Goal: Task Accomplishment & Management: Complete application form

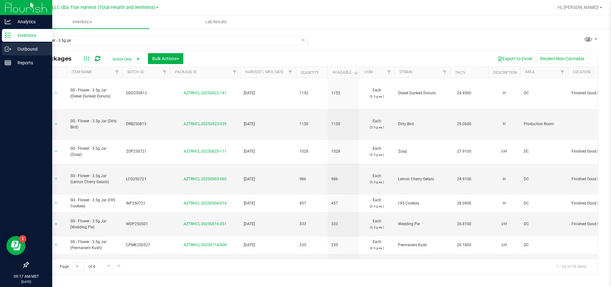
click at [33, 48] on p "Outbound" at bounding box center [30, 49] width 38 height 8
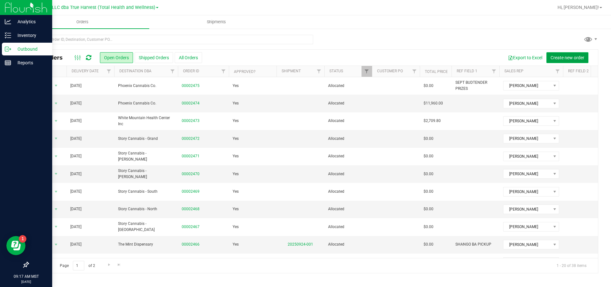
click at [559, 54] on button "Create new order" at bounding box center [567, 57] width 42 height 11
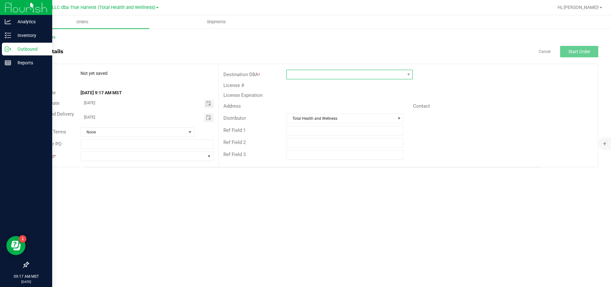
click at [354, 74] on span at bounding box center [346, 74] width 118 height 9
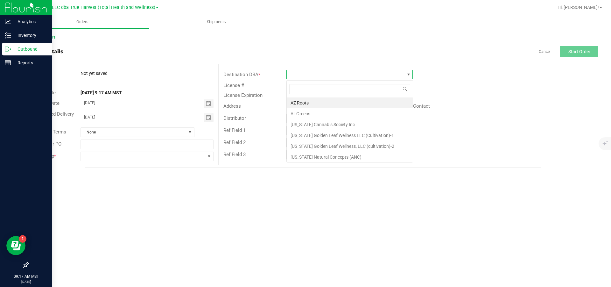
scroll to position [10, 126]
type input "sti"
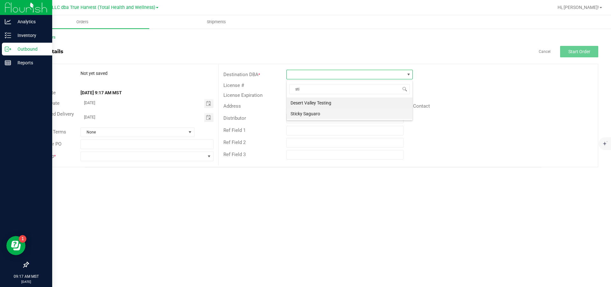
click at [336, 114] on li "Sticky Saguaro" at bounding box center [350, 113] width 126 height 11
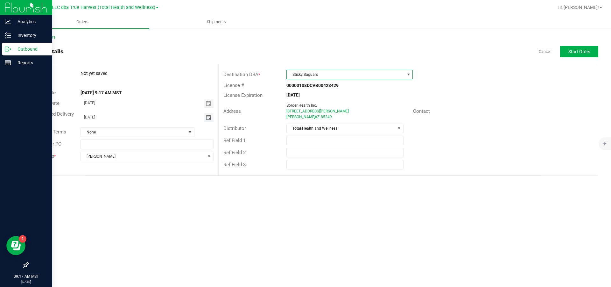
click at [209, 118] on span "Toggle calendar" at bounding box center [208, 117] width 5 height 5
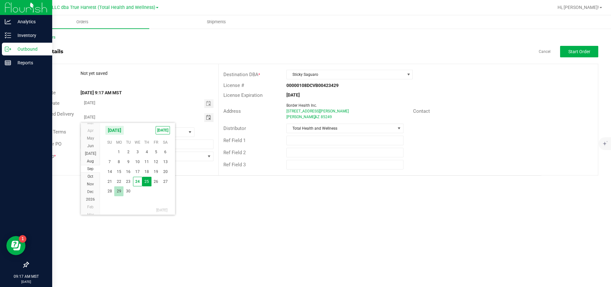
click at [118, 192] on span "29" at bounding box center [118, 191] width 9 height 10
type input "[DATE]"
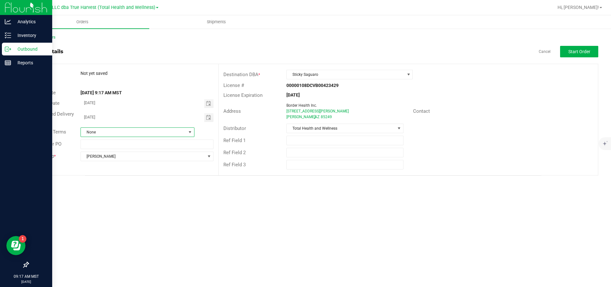
click at [190, 133] on span at bounding box center [189, 131] width 5 height 5
click at [123, 180] on li "Net 30" at bounding box center [137, 183] width 113 height 11
click at [320, 142] on input "text" at bounding box center [344, 140] width 117 height 10
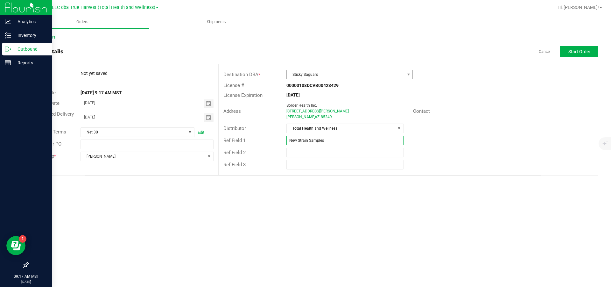
type input "New Strain Samples"
click at [389, 74] on span "Sticky Saguaro" at bounding box center [346, 74] width 118 height 9
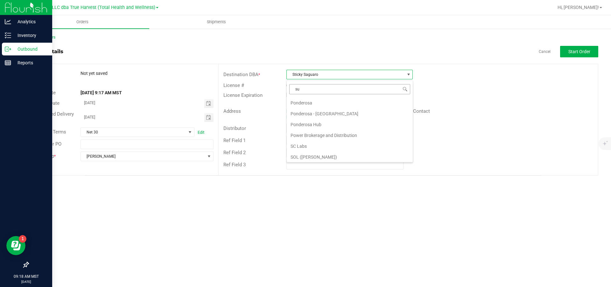
scroll to position [0, 0]
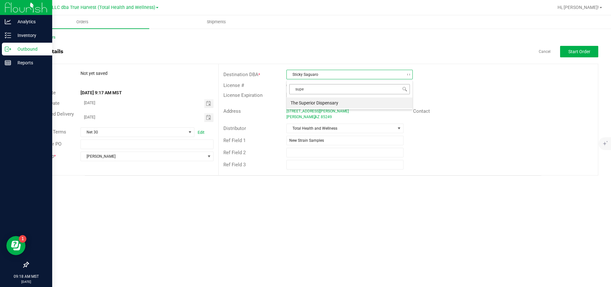
type input "super"
click at [349, 101] on li "The Superior Dispensary" at bounding box center [350, 102] width 126 height 11
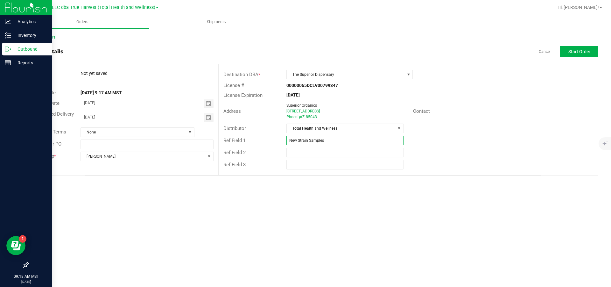
click at [350, 145] on input "New Strain Samples" at bounding box center [344, 140] width 117 height 10
type input "New Strain Samples for Buyers"
click at [573, 52] on span "Start Order" at bounding box center [579, 51] width 22 height 5
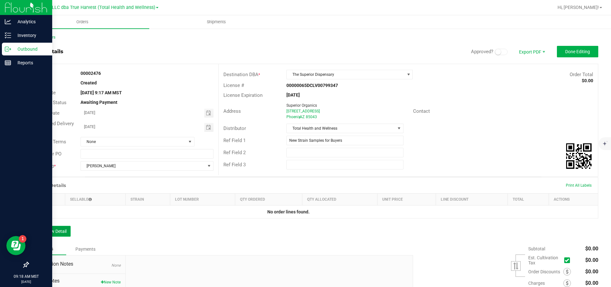
click at [56, 231] on button "Add New Detail" at bounding box center [49, 230] width 43 height 11
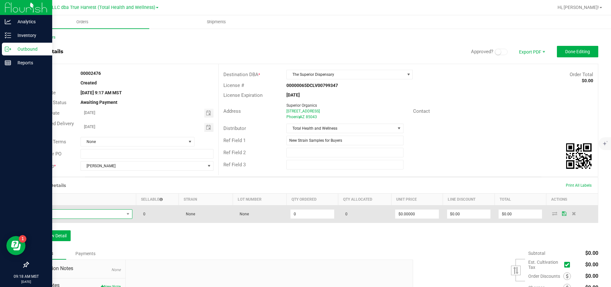
click at [66, 217] on span "NO DATA FOUND" at bounding box center [78, 213] width 91 height 9
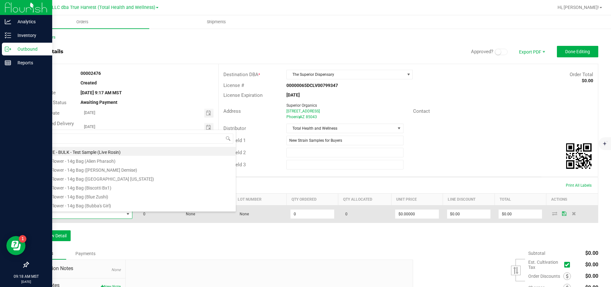
scroll to position [10, 94]
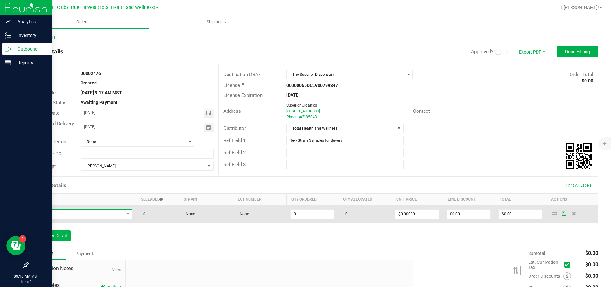
click at [80, 214] on span "NO DATA FOUND" at bounding box center [78, 213] width 91 height 9
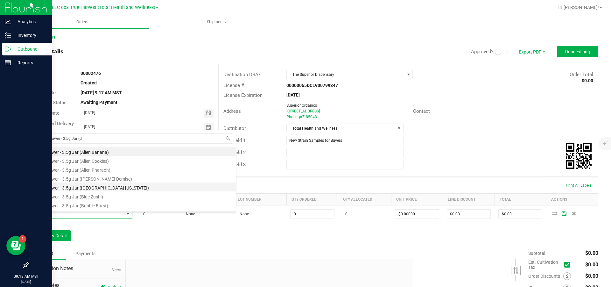
type input "SG - Flower - 3.5g Jar (di"
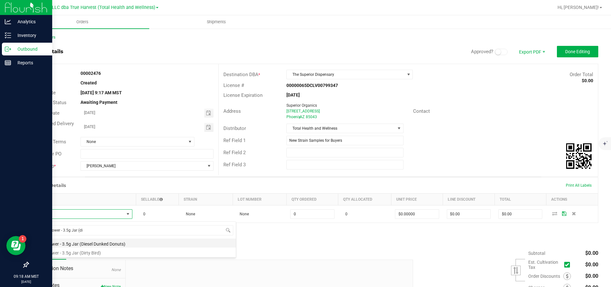
click at [96, 245] on li "SG - Flower - 3.5g Jar (Diesel Dunked Donuts)" at bounding box center [134, 242] width 203 height 9
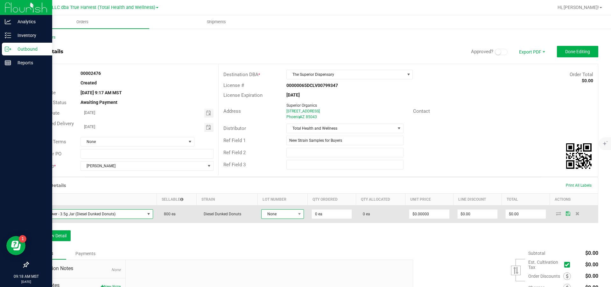
click at [287, 213] on span "None" at bounding box center [278, 213] width 34 height 9
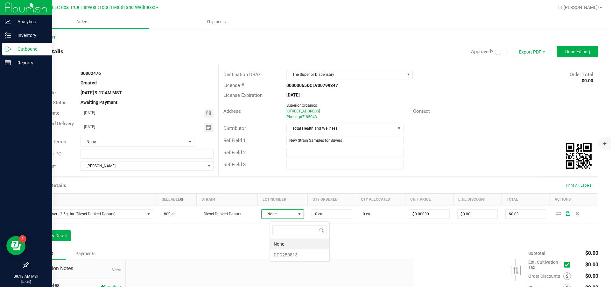
scroll to position [10, 38]
click at [287, 255] on li "DDD250813" at bounding box center [299, 254] width 59 height 11
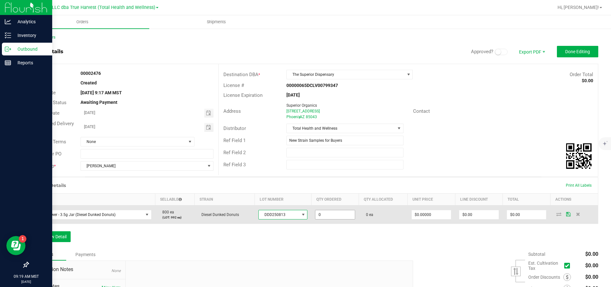
click at [334, 219] on input "0" at bounding box center [334, 214] width 39 height 9
type input "3 ea"
type input "0"
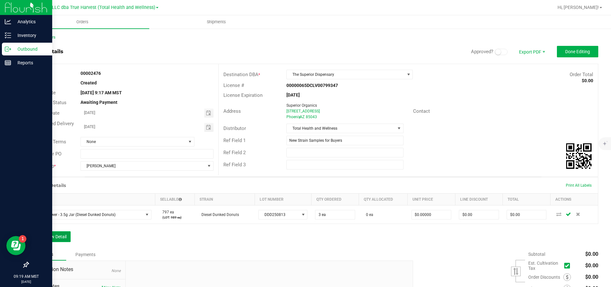
click at [46, 241] on button "Add New Detail" at bounding box center [49, 236] width 43 height 11
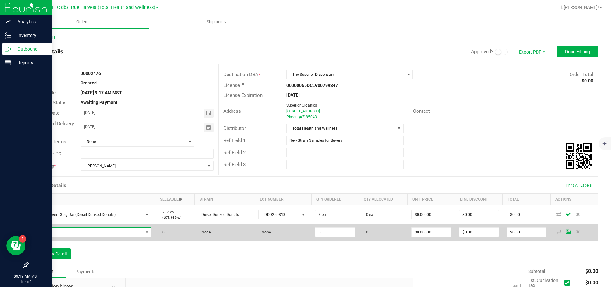
click at [50, 236] on span "NO DATA FOUND" at bounding box center [88, 231] width 110 height 9
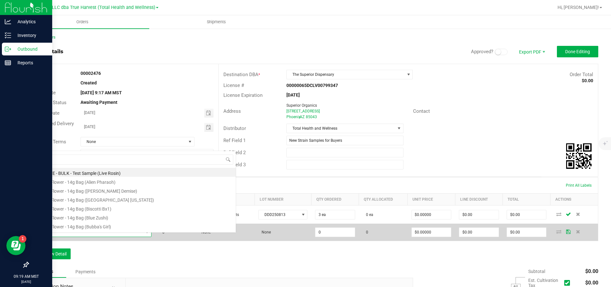
scroll to position [10, 120]
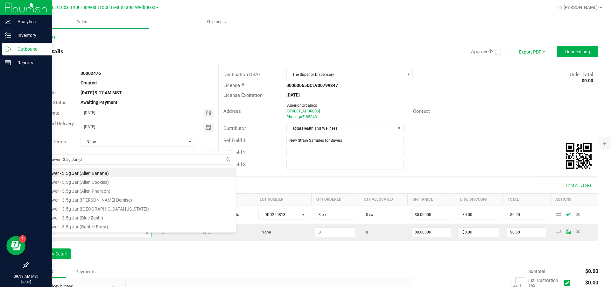
type input "SG - Flower - 3.5g Jar (di"
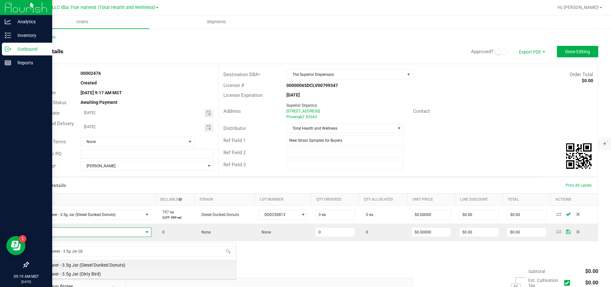
click at [81, 272] on li "SG - Flower - 3.5g Jar (Dirty Bird)" at bounding box center [134, 272] width 203 height 9
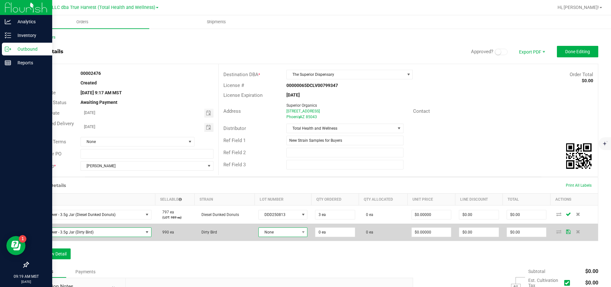
click at [281, 236] on span "None" at bounding box center [279, 231] width 40 height 9
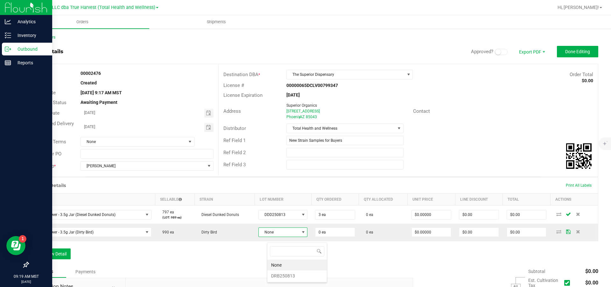
scroll to position [10, 47]
click at [287, 274] on li "DRB250813" at bounding box center [296, 275] width 59 height 11
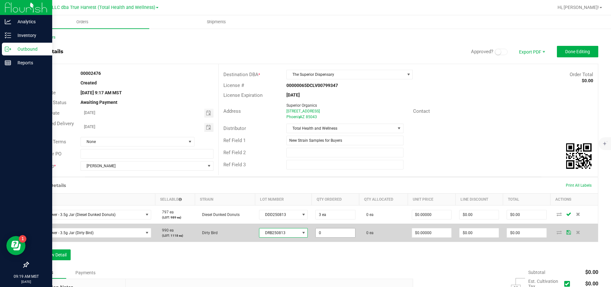
click at [336, 237] on input "0" at bounding box center [334, 232] width 39 height 9
type input "3 ea"
type input "0"
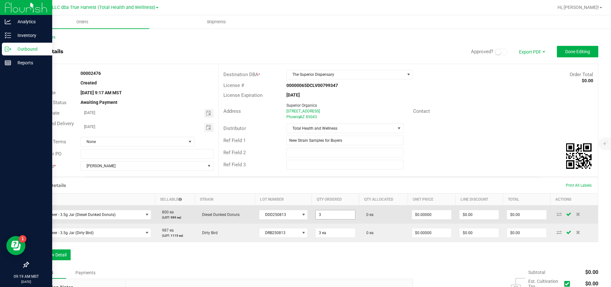
click at [347, 219] on input "3" at bounding box center [334, 214] width 39 height 9
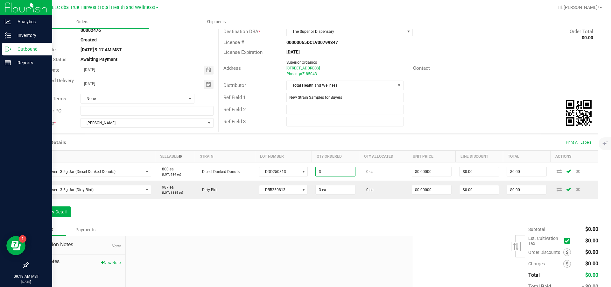
scroll to position [48, 0]
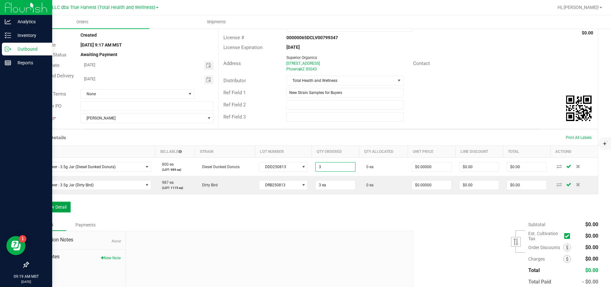
type input "3 ea"
click at [58, 212] on button "Add New Detail" at bounding box center [49, 206] width 43 height 11
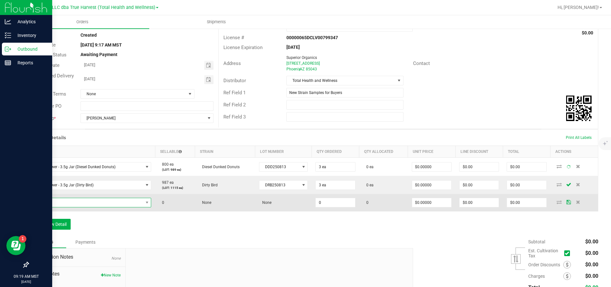
click at [63, 207] on span "NO DATA FOUND" at bounding box center [88, 202] width 110 height 9
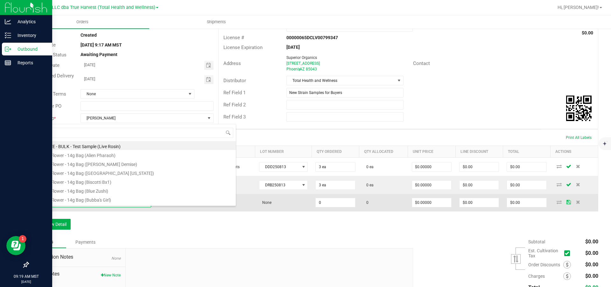
scroll to position [10, 120]
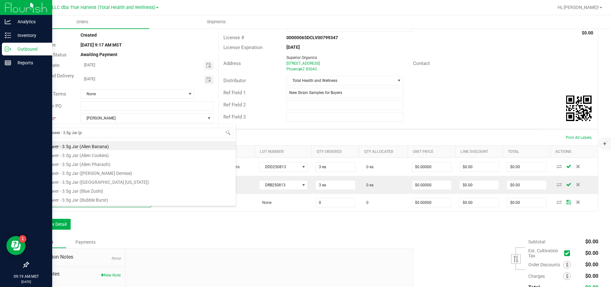
type input "SG - Flower - 3.5g Jar (pl"
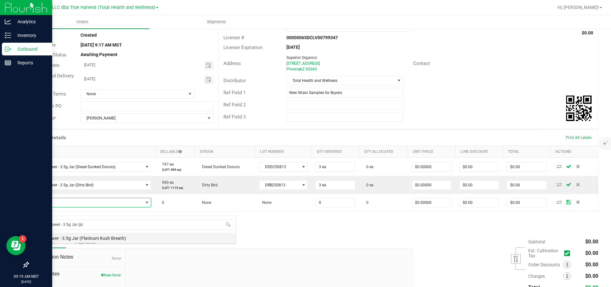
click at [106, 239] on li "SG - Flower - 3.5g Jar (Platinum Kush Breath)" at bounding box center [134, 236] width 203 height 9
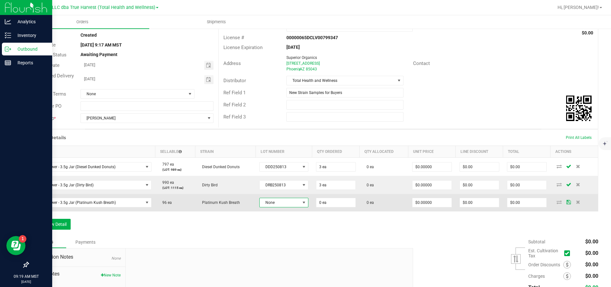
click at [294, 207] on span "None" at bounding box center [280, 202] width 40 height 9
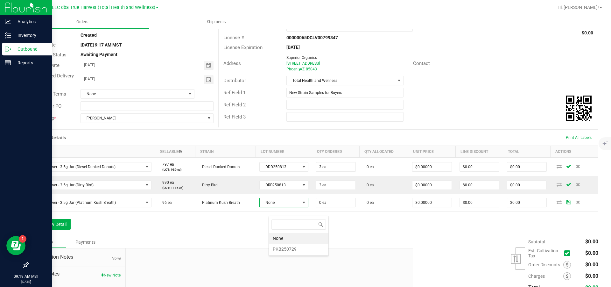
scroll to position [10, 47]
click at [290, 249] on li "PKB250729" at bounding box center [298, 248] width 59 height 11
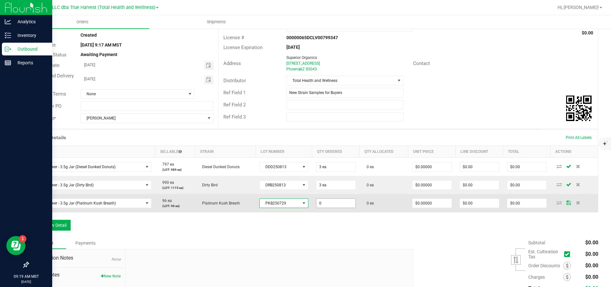
click at [338, 207] on input "0" at bounding box center [335, 202] width 39 height 9
type input "3 ea"
type input "0"
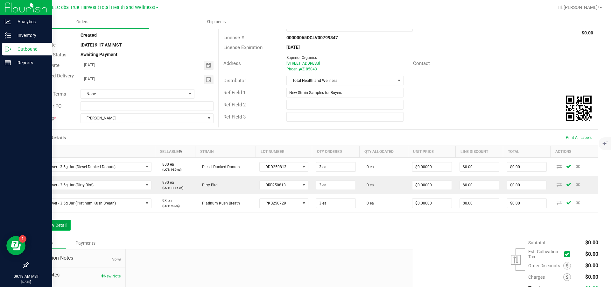
click at [53, 230] on button "Add New Detail" at bounding box center [49, 224] width 43 height 11
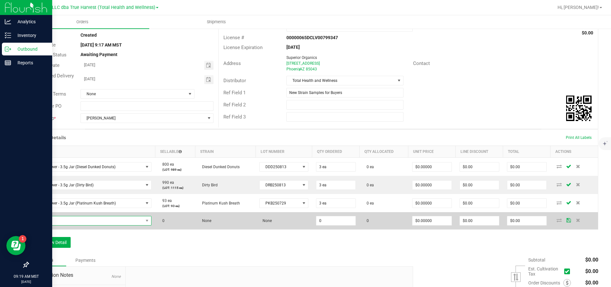
click at [57, 225] on span "NO DATA FOUND" at bounding box center [88, 220] width 110 height 9
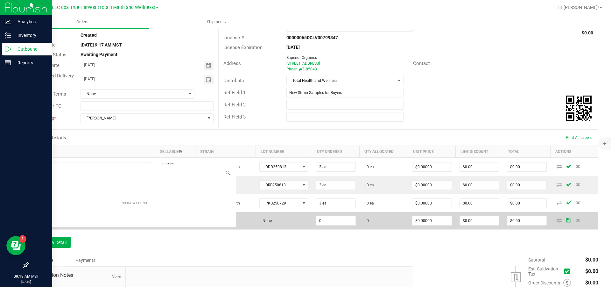
scroll to position [10, 120]
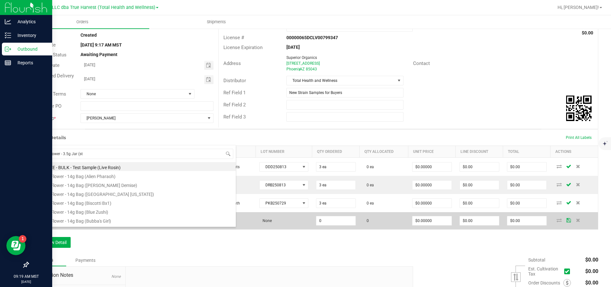
type input "SG - Flower - 3.5g Jar (str"
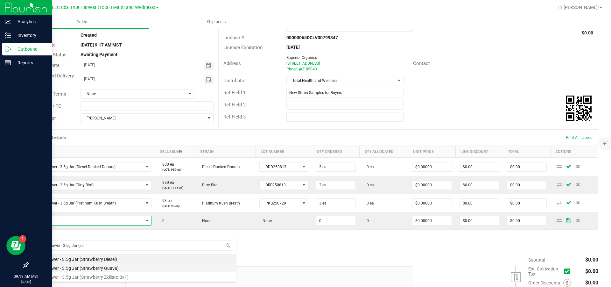
click at [100, 267] on li "SG - Flower - 3.5g Jar (Strawberry Guava)" at bounding box center [134, 266] width 203 height 9
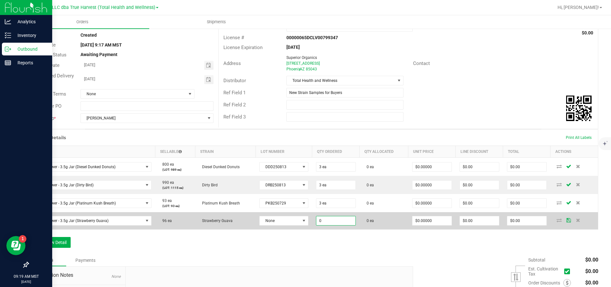
click at [341, 225] on input "0" at bounding box center [335, 220] width 39 height 9
type input "3 ea"
type input "0"
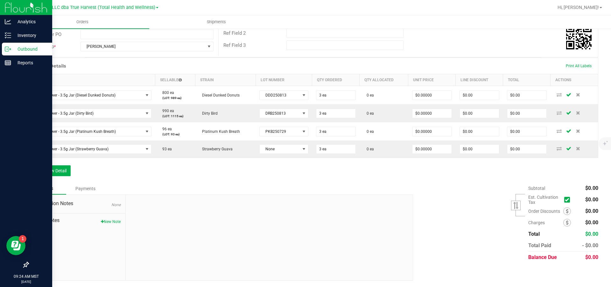
scroll to position [130, 0]
click at [106, 223] on button "New Note" at bounding box center [111, 221] width 20 height 6
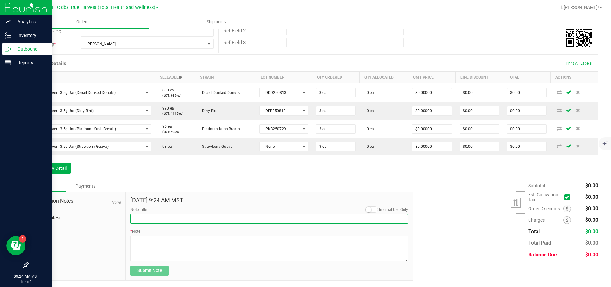
click at [190, 223] on input "Note Title" at bounding box center [268, 219] width 277 height 10
type input "Free Goods"
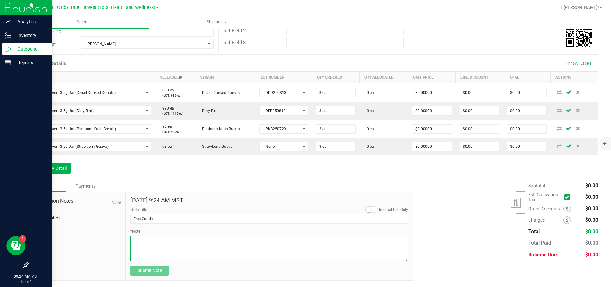
click at [145, 244] on textarea "* Note" at bounding box center [268, 247] width 277 height 25
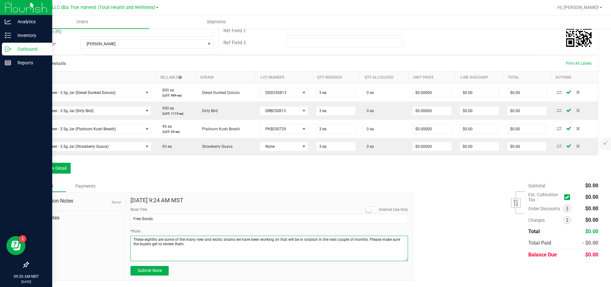
click at [272, 253] on textarea "* Note" at bounding box center [268, 247] width 277 height 25
type textarea "These eighths are some of the many new and exotic strains we have been working …"
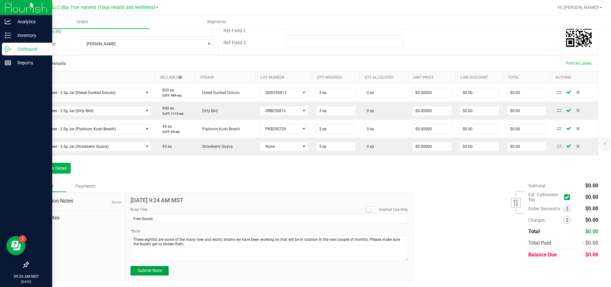
drag, startPoint x: 149, startPoint y: 272, endPoint x: 170, endPoint y: 266, distance: 21.2
click at [149, 272] on span "Submit Note" at bounding box center [149, 269] width 24 height 5
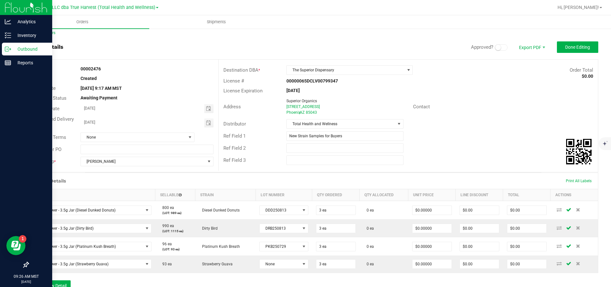
scroll to position [0, 0]
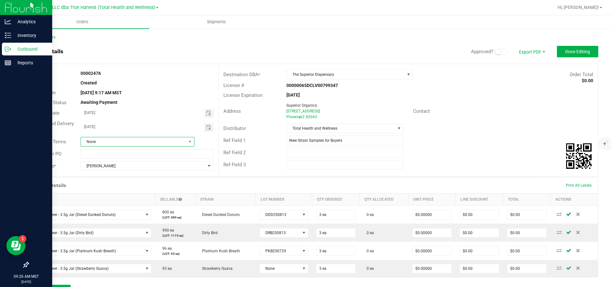
click at [157, 141] on span "None" at bounding box center [133, 141] width 105 height 9
click at [140, 170] on li "Net 30" at bounding box center [136, 168] width 112 height 11
click at [565, 53] on span "Done Editing" at bounding box center [577, 51] width 25 height 5
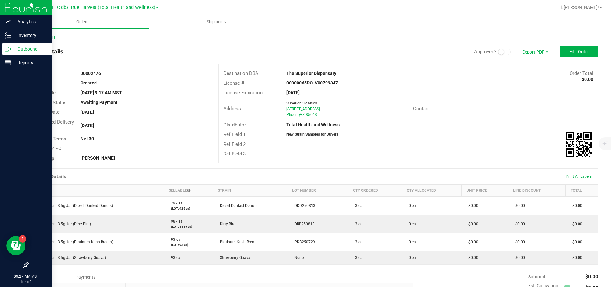
click at [43, 40] on div "Back to Orders" at bounding box center [313, 37] width 570 height 6
click at [43, 38] on link "Back to Orders" at bounding box center [41, 37] width 27 height 4
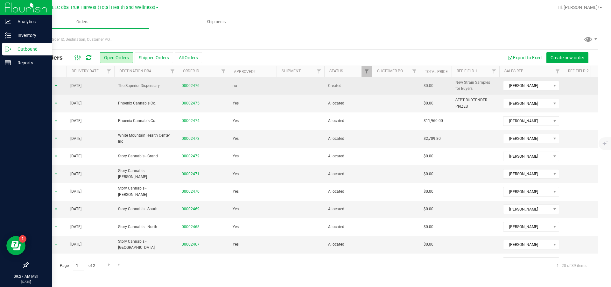
click at [55, 85] on span "select" at bounding box center [55, 85] width 5 height 5
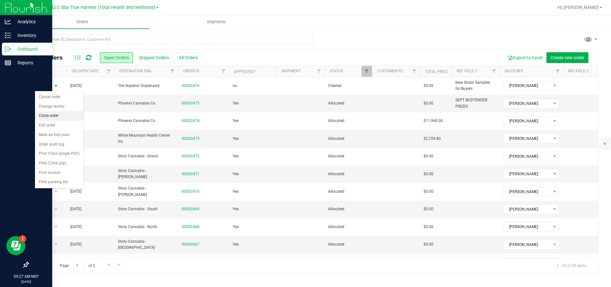
click at [59, 114] on li "Clone order" at bounding box center [59, 116] width 48 height 10
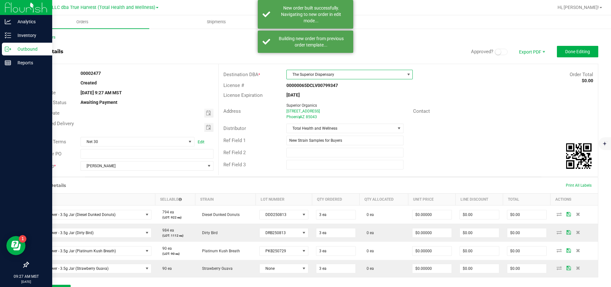
click at [374, 73] on span "The Superior Dispensary" at bounding box center [346, 74] width 118 height 9
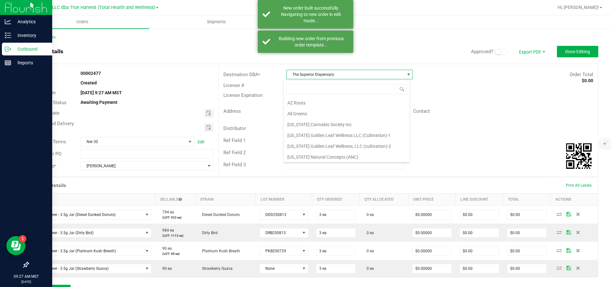
scroll to position [10, 124]
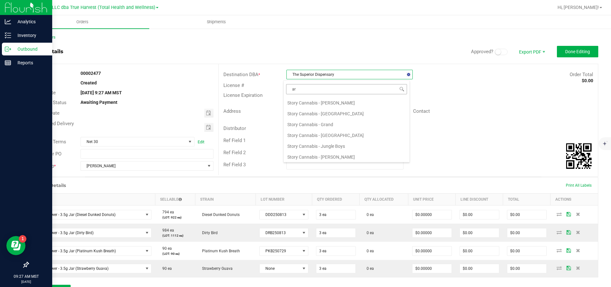
type input "ari"
click at [328, 102] on li "[US_STATE] Cannabis Society Inc" at bounding box center [345, 102] width 124 height 11
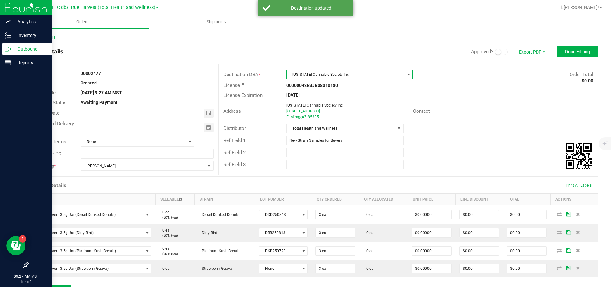
click at [392, 73] on span "[US_STATE] Cannabis Society Inc" at bounding box center [346, 74] width 118 height 9
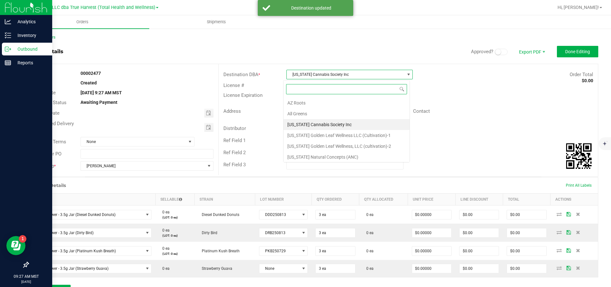
scroll to position [10, 124]
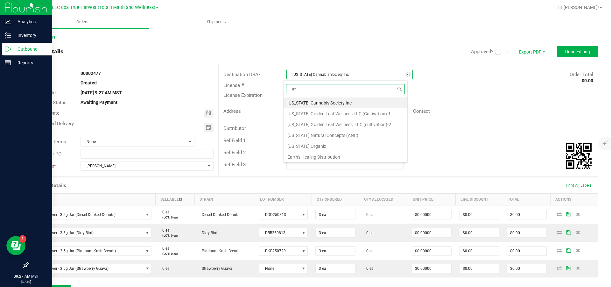
type input "ariz"
click at [329, 135] on li "[US_STATE] Natural Concepts (ANC)" at bounding box center [345, 135] width 124 height 11
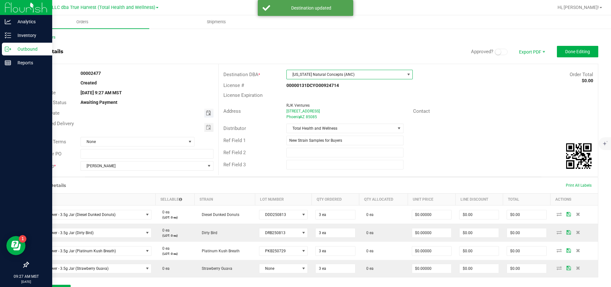
click at [206, 113] on span "Toggle calendar" at bounding box center [208, 112] width 5 height 5
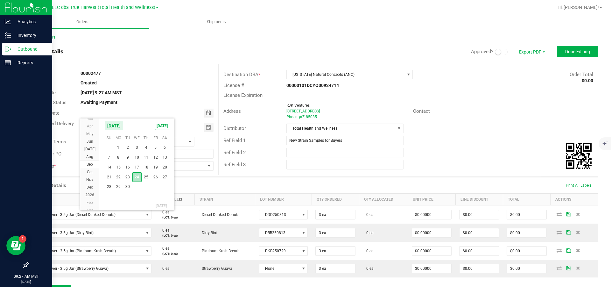
click at [136, 180] on span "24" at bounding box center [136, 177] width 9 height 10
type input "[DATE]"
click at [206, 127] on span "Toggle calendar" at bounding box center [208, 127] width 5 height 5
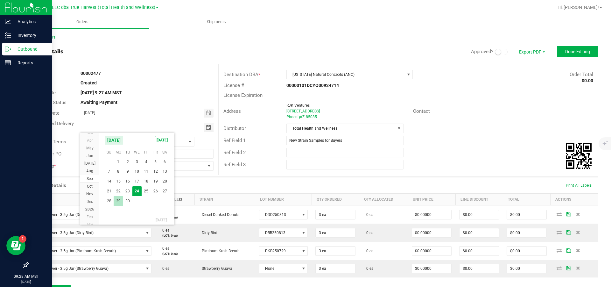
click at [119, 202] on span "29" at bounding box center [118, 201] width 9 height 10
type input "[DATE]"
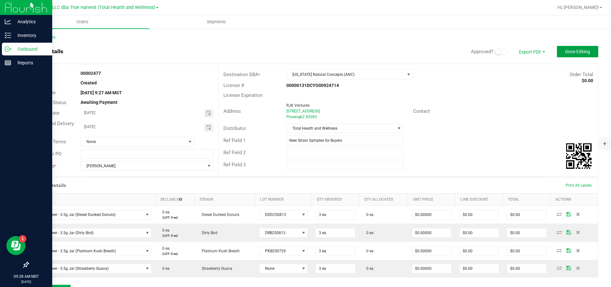
drag, startPoint x: 573, startPoint y: 52, endPoint x: 471, endPoint y: 82, distance: 106.6
click at [520, 64] on outbound-order-header "Order details Approved? Export PDF Done Editing Order # 00002477 Status Created…" at bounding box center [313, 111] width 570 height 131
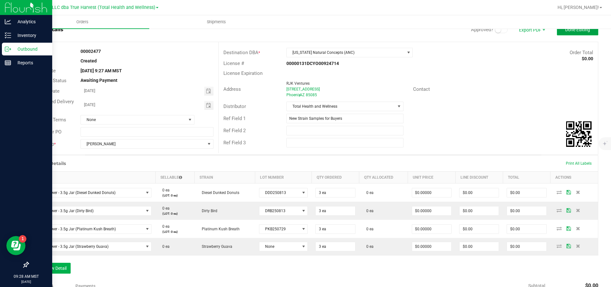
scroll to position [0, 0]
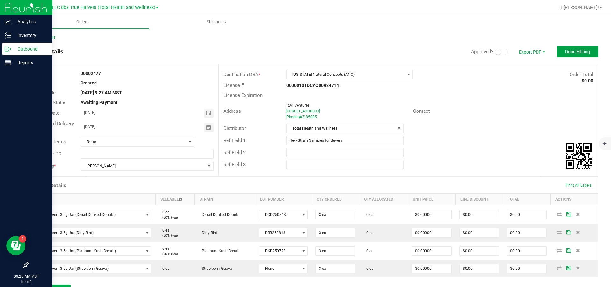
click at [569, 49] on button "Done Editing" at bounding box center [577, 51] width 41 height 11
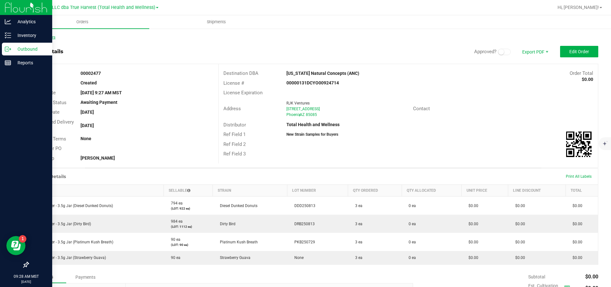
click at [54, 36] on link "Back to Orders" at bounding box center [41, 37] width 27 height 4
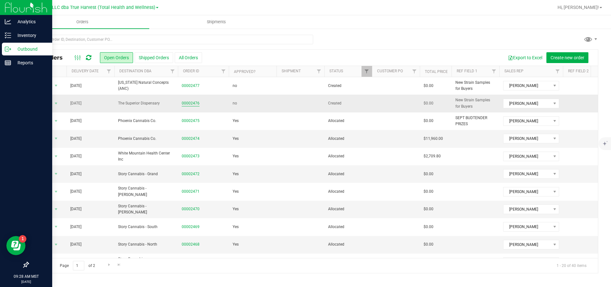
click at [190, 102] on link "00002476" at bounding box center [191, 103] width 18 height 6
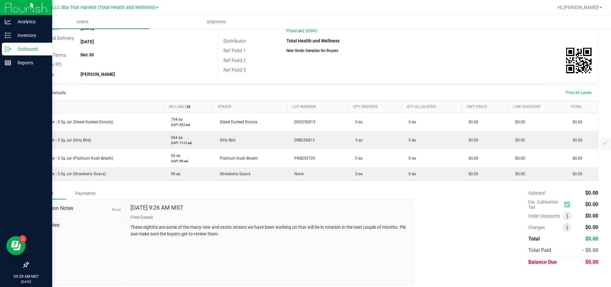
scroll to position [99, 0]
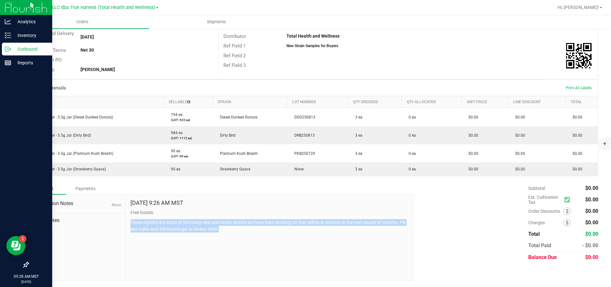
drag, startPoint x: 232, startPoint y: 231, endPoint x: 129, endPoint y: 224, distance: 103.0
click at [129, 224] on div "[DATE] 9:26 AM MST Free Goods These eighths are some of the many new and exotic…" at bounding box center [269, 237] width 287 height 85
copy p "These eighths are some of the many new and exotic strains we have been working …"
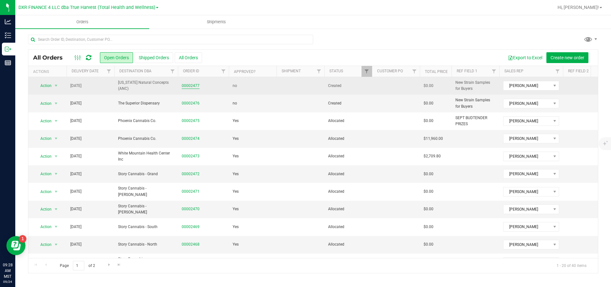
click at [186, 84] on link "00002477" at bounding box center [191, 86] width 18 height 6
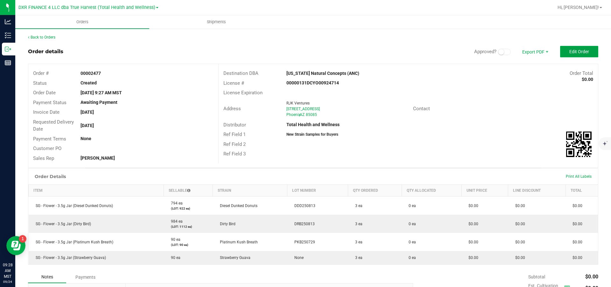
click at [561, 52] on button "Edit Order" at bounding box center [579, 51] width 38 height 11
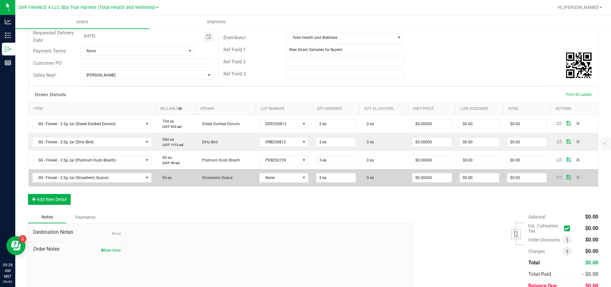
scroll to position [130, 0]
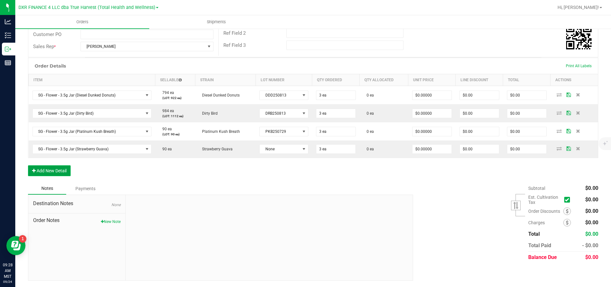
click at [60, 173] on button "Add New Detail" at bounding box center [49, 170] width 43 height 11
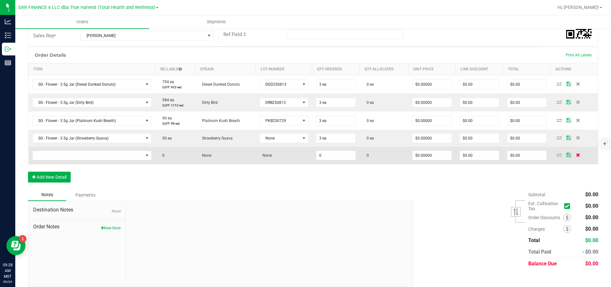
click at [576, 156] on icon at bounding box center [578, 155] width 4 height 4
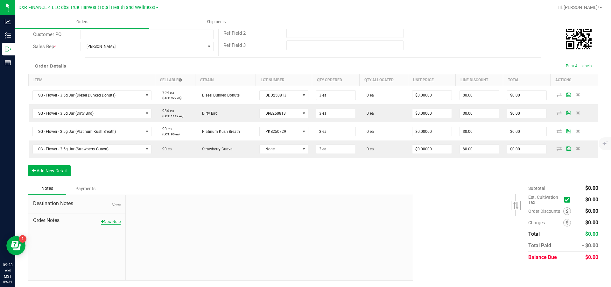
click at [109, 220] on button "New Note" at bounding box center [111, 221] width 20 height 6
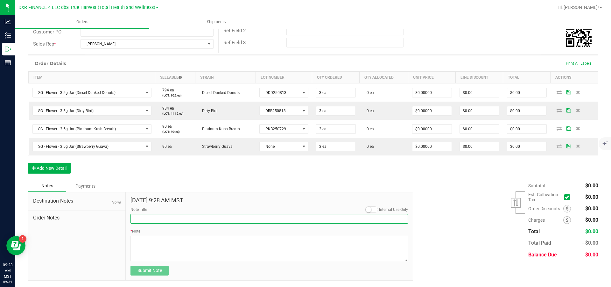
click at [163, 219] on input "Note Title" at bounding box center [268, 219] width 277 height 10
type input "Free Goods"
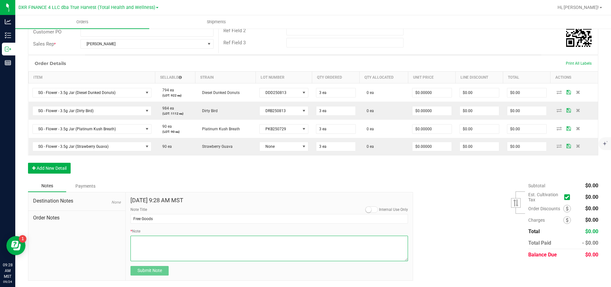
click at [151, 244] on textarea "* Note" at bounding box center [268, 247] width 277 height 25
paste textarea "These eighths are some of the many new and exotic strains we have been working …"
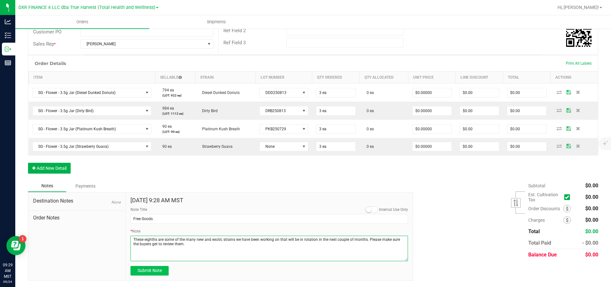
type textarea "These eighths are some of the many new and exotic strains we have been working …"
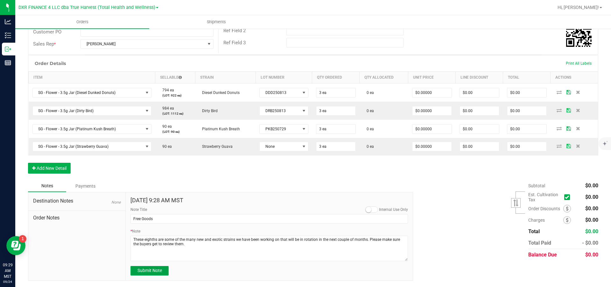
click at [152, 273] on span "Submit Note" at bounding box center [149, 269] width 24 height 5
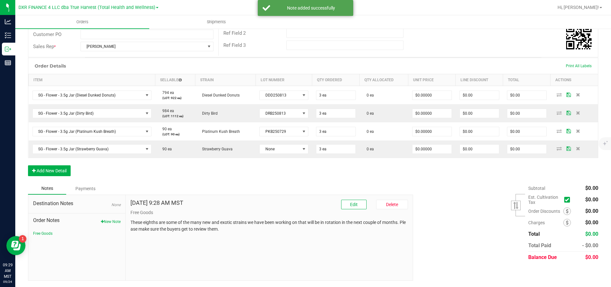
scroll to position [0, 0]
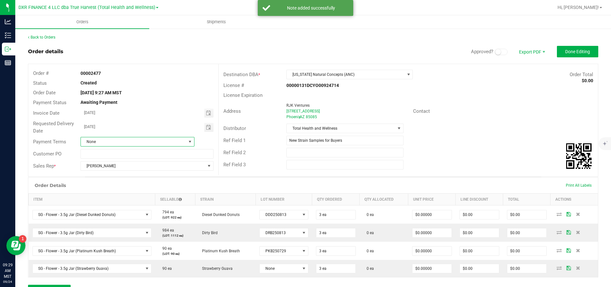
click at [187, 140] on span at bounding box center [189, 141] width 5 height 5
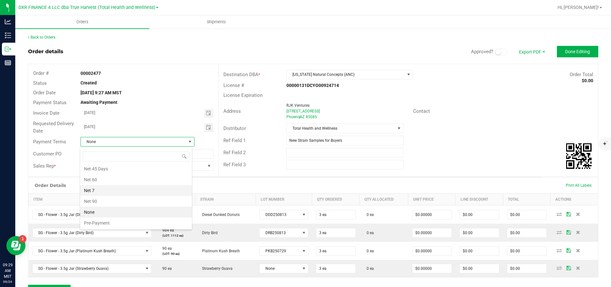
scroll to position [73, 0]
click at [115, 205] on li "Net 30" at bounding box center [136, 205] width 112 height 11
click at [565, 52] on span "Done Editing" at bounding box center [577, 51] width 25 height 5
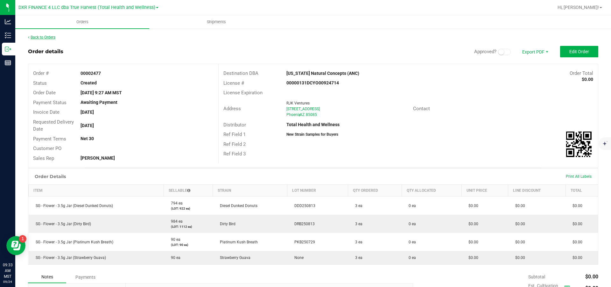
click at [47, 38] on link "Back to Orders" at bounding box center [41, 37] width 27 height 4
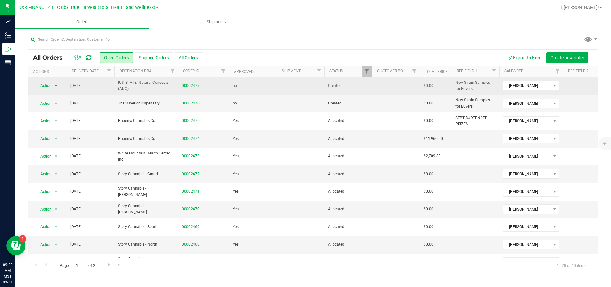
click at [56, 86] on span "select" at bounding box center [55, 85] width 5 height 5
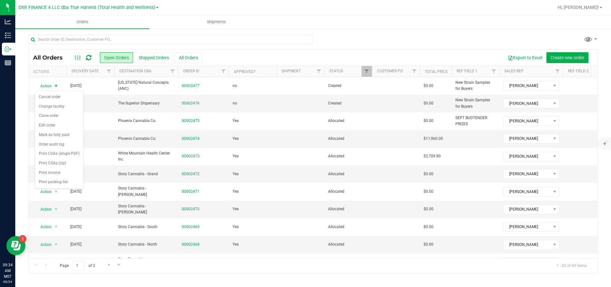
click at [361, 7] on div at bounding box center [357, 7] width 392 height 12
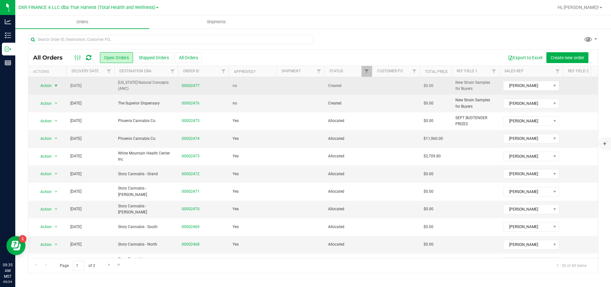
click at [56, 86] on span "select" at bounding box center [55, 85] width 5 height 5
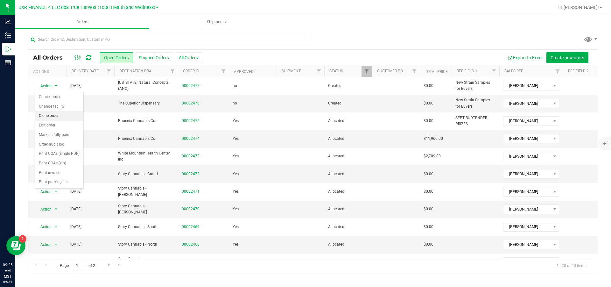
click at [57, 114] on li "Clone order" at bounding box center [59, 116] width 48 height 10
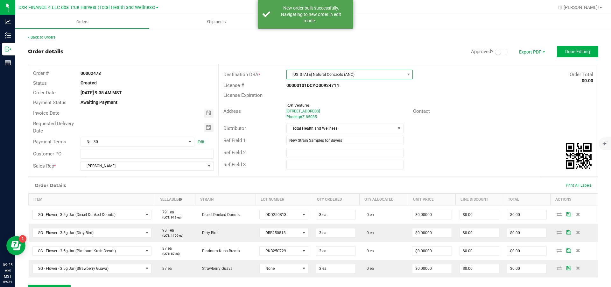
click at [344, 73] on span "[US_STATE] Natural Concepts (ANC)" at bounding box center [346, 74] width 118 height 9
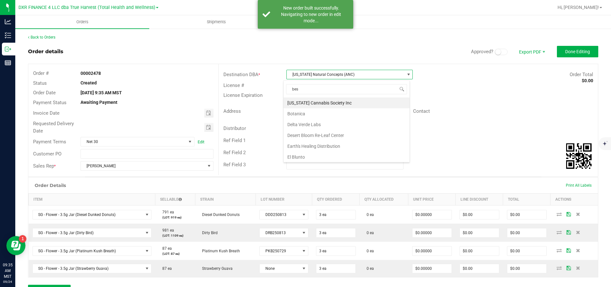
type input "best"
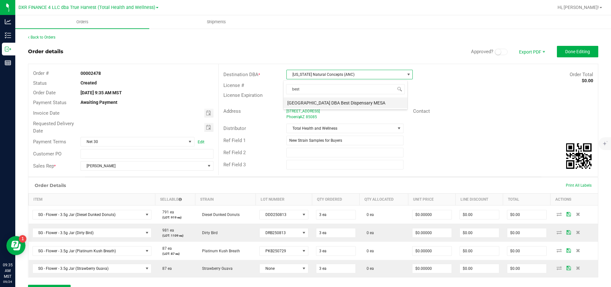
click at [334, 102] on li "[GEOGRAPHIC_DATA] DBA Best Dispensary MESA" at bounding box center [345, 102] width 124 height 11
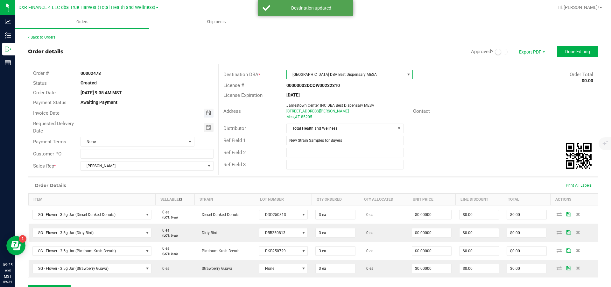
click at [206, 113] on span "Toggle calendar" at bounding box center [208, 112] width 5 height 5
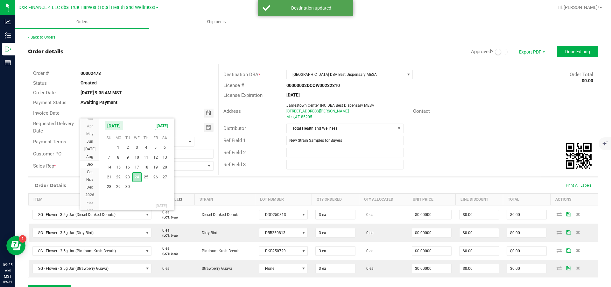
click at [138, 177] on span "24" at bounding box center [136, 177] width 9 height 10
type input "[DATE]"
click at [207, 128] on span "Toggle calendar" at bounding box center [208, 127] width 5 height 5
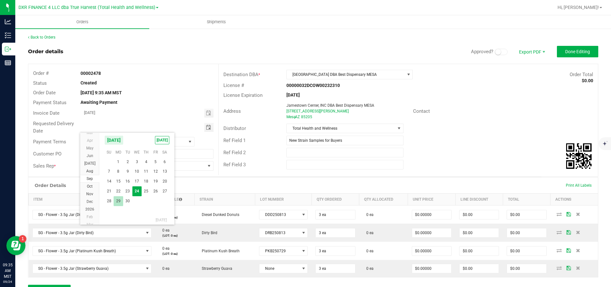
click at [120, 202] on span "29" at bounding box center [118, 201] width 9 height 10
type input "[DATE]"
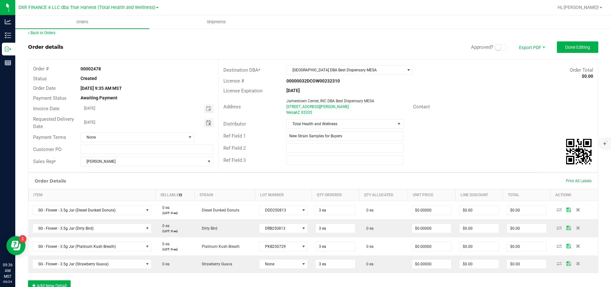
scroll to position [0, 0]
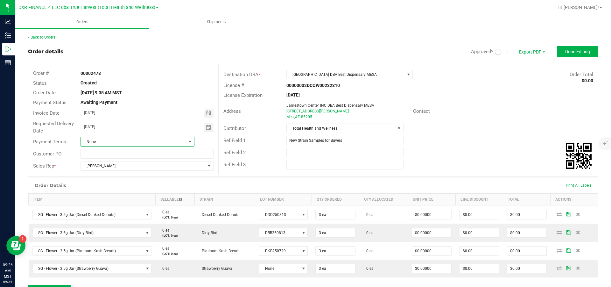
click at [172, 142] on span "None" at bounding box center [133, 141] width 105 height 9
click at [124, 166] on li "Net 30" at bounding box center [136, 168] width 112 height 11
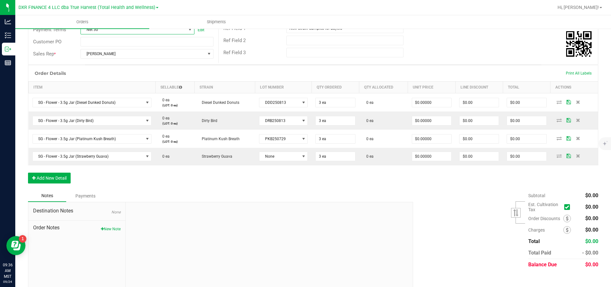
scroll to position [130, 0]
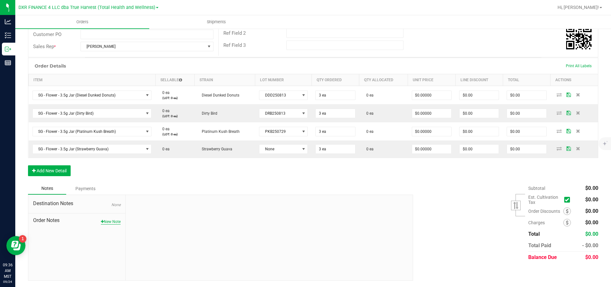
drag, startPoint x: 105, startPoint y: 224, endPoint x: 117, endPoint y: 219, distance: 12.2
click at [105, 223] on button "New Note" at bounding box center [111, 221] width 20 height 6
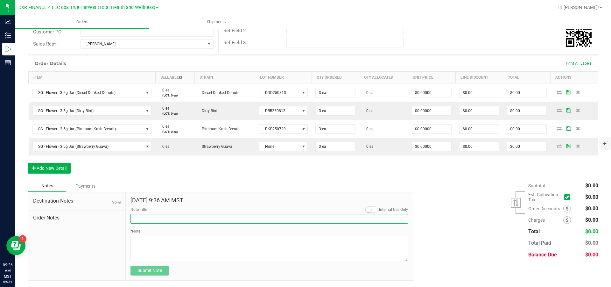
click at [160, 222] on input "Note Title" at bounding box center [268, 219] width 277 height 10
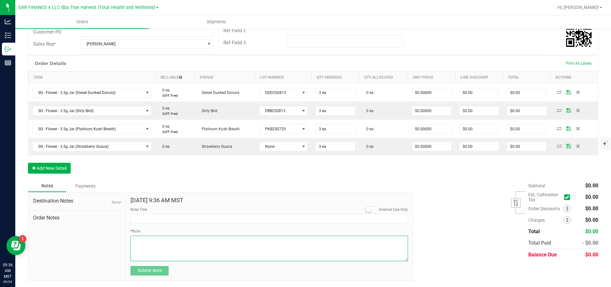
click at [216, 250] on textarea "* Note" at bounding box center [268, 247] width 277 height 25
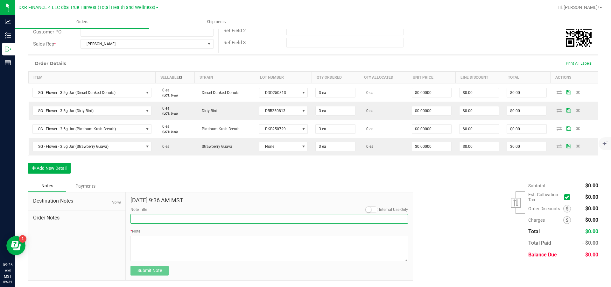
click at [173, 219] on input "Note Title" at bounding box center [268, 219] width 277 height 10
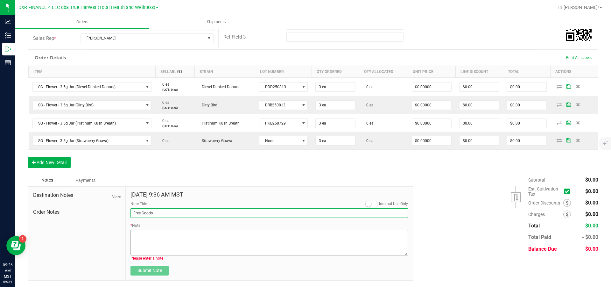
type input "Free Goods"
click at [147, 251] on textarea "* Note" at bounding box center [268, 242] width 277 height 25
paste textarea "These eighths are some of the many new and exotic strains we have been working …"
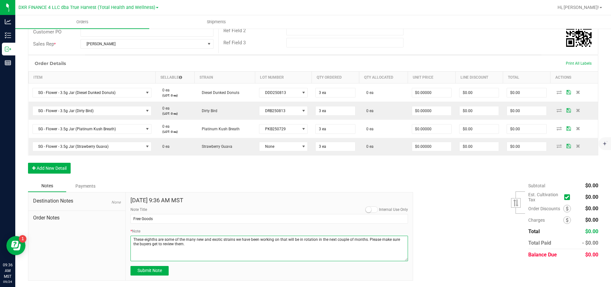
scroll to position [139, 0]
type textarea "These eighths are some of the many new and exotic strains we have been working …"
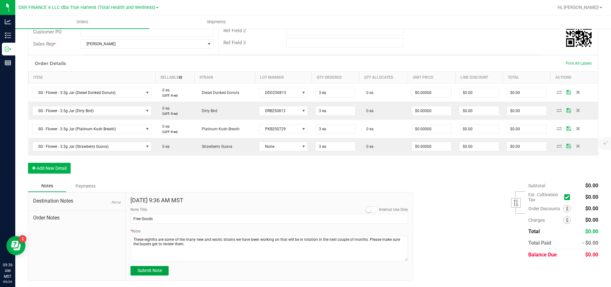
click at [155, 269] on span "Submit Note" at bounding box center [149, 269] width 24 height 5
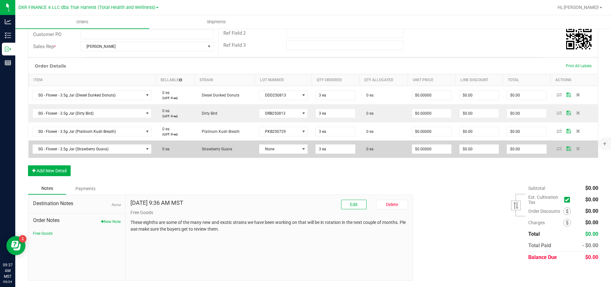
scroll to position [0, 0]
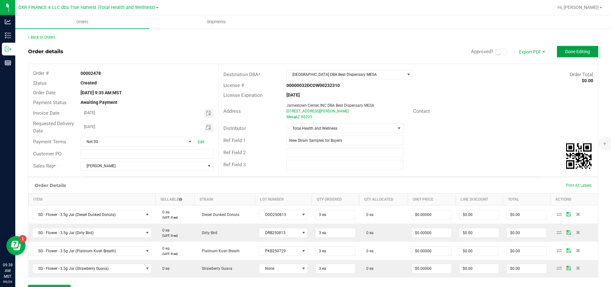
click at [568, 52] on span "Done Editing" at bounding box center [577, 51] width 25 height 5
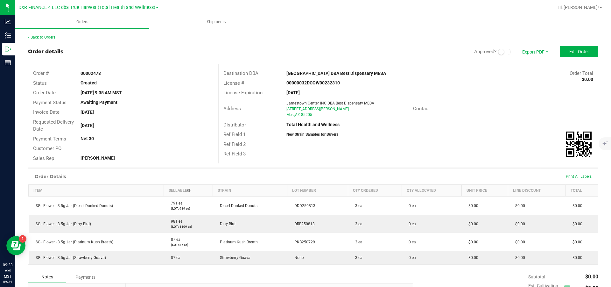
click at [55, 38] on link "Back to Orders" at bounding box center [41, 37] width 27 height 4
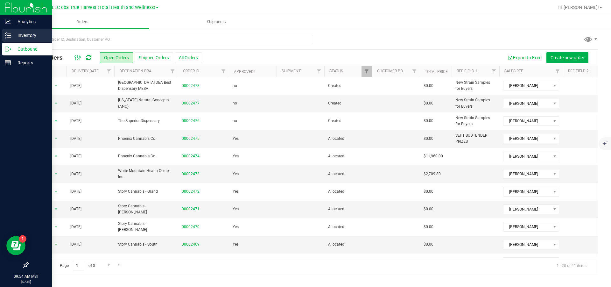
click at [24, 34] on p "Inventory" at bounding box center [30, 35] width 38 height 8
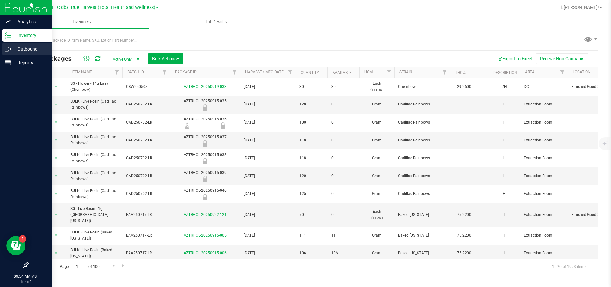
click at [29, 49] on p "Outbound" at bounding box center [30, 49] width 38 height 8
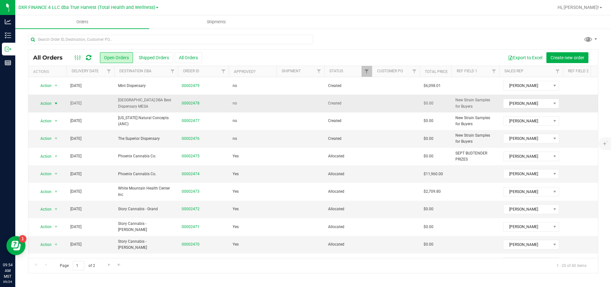
click at [56, 104] on span "select" at bounding box center [55, 103] width 5 height 5
click at [57, 132] on li "Clone order" at bounding box center [59, 134] width 48 height 10
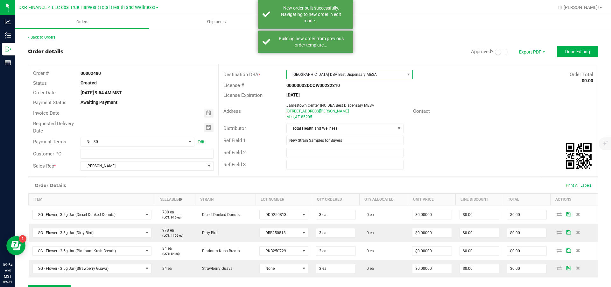
click at [373, 74] on span "[GEOGRAPHIC_DATA] DBA Best Dispensary MESA" at bounding box center [346, 74] width 118 height 9
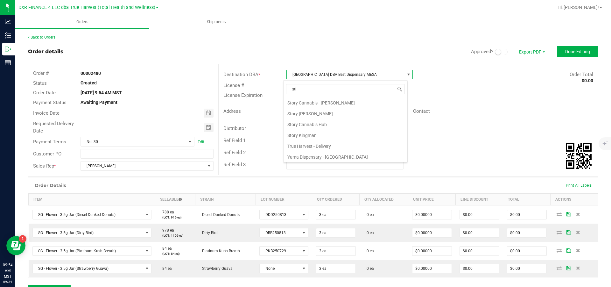
scroll to position [11, 0]
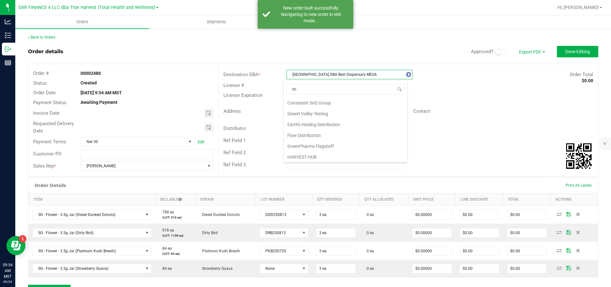
type input "stic"
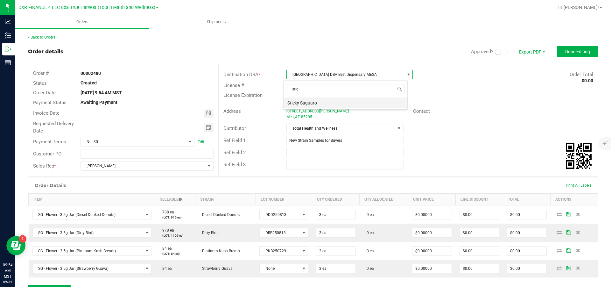
click at [323, 102] on li "Sticky Saguaro" at bounding box center [345, 102] width 124 height 11
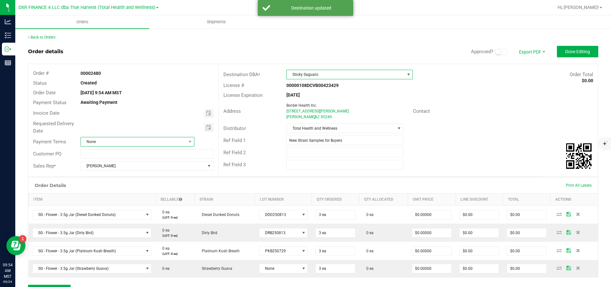
click at [165, 143] on span "None" at bounding box center [133, 141] width 105 height 9
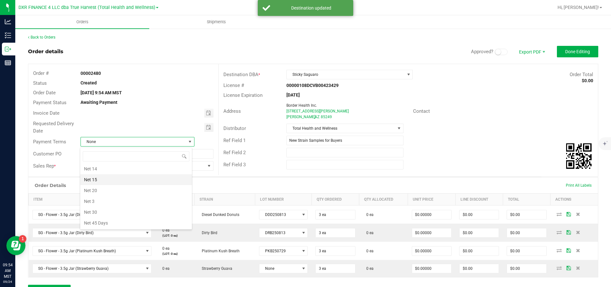
scroll to position [62, 0]
drag, startPoint x: 122, startPoint y: 215, endPoint x: 129, endPoint y: 203, distance: 14.3
click at [122, 215] on li "Net 30" at bounding box center [136, 216] width 112 height 11
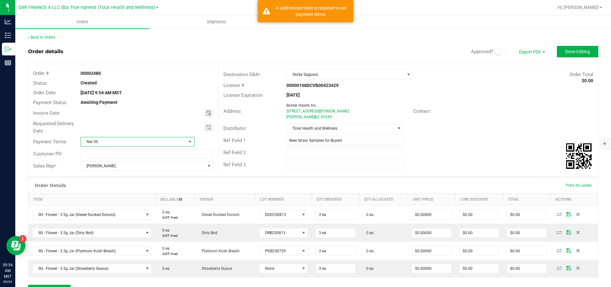
click at [206, 114] on span "Toggle calendar" at bounding box center [208, 112] width 5 height 5
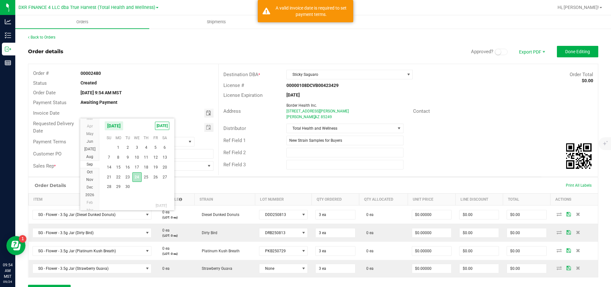
click at [136, 177] on span "24" at bounding box center [136, 177] width 9 height 10
type input "[DATE]"
click at [206, 128] on span "Toggle calendar" at bounding box center [208, 127] width 5 height 5
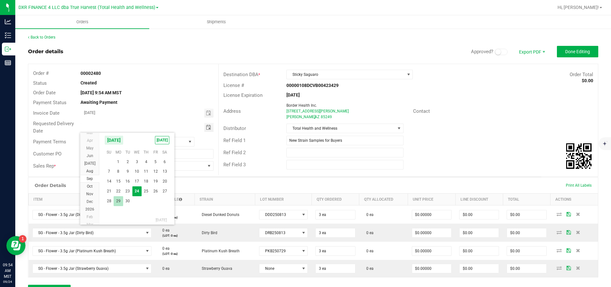
click at [120, 203] on span "29" at bounding box center [118, 201] width 9 height 10
type input "[DATE]"
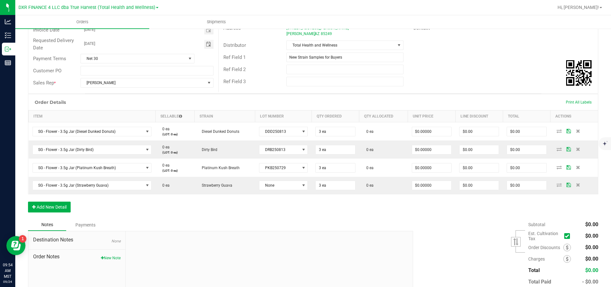
scroll to position [130, 0]
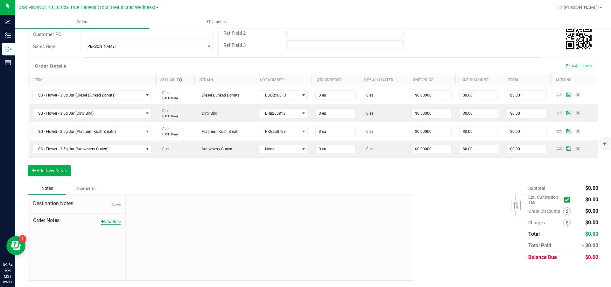
click at [109, 224] on button "New Note" at bounding box center [111, 221] width 20 height 6
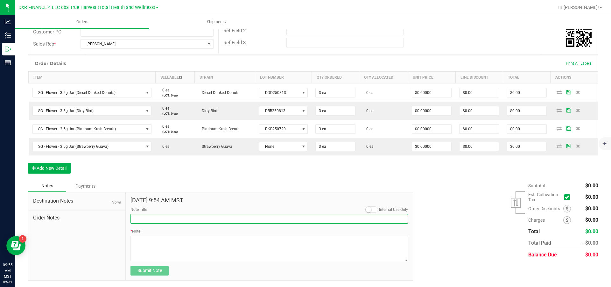
drag, startPoint x: 155, startPoint y: 223, endPoint x: 149, endPoint y: 224, distance: 5.6
click at [155, 223] on input "Note Title" at bounding box center [268, 219] width 277 height 10
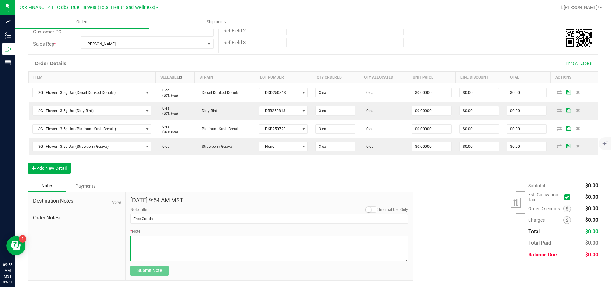
click at [147, 250] on textarea "* Note" at bounding box center [268, 247] width 277 height 25
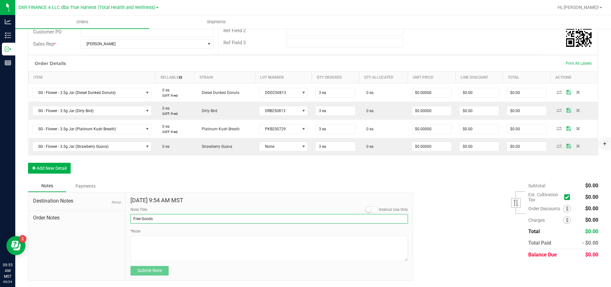
click at [162, 223] on input "Free Goods" at bounding box center [268, 219] width 277 height 10
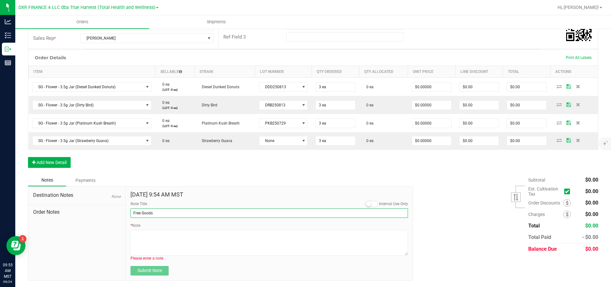
click at [150, 218] on input "Free Goods" at bounding box center [268, 213] width 277 height 10
type input "Free Goods"
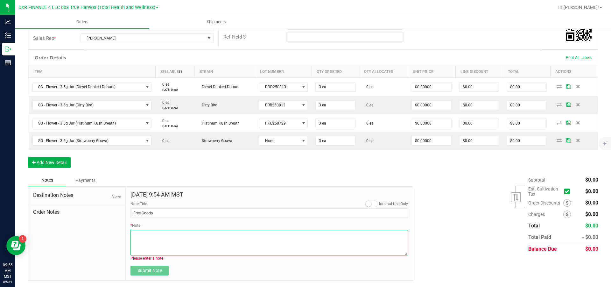
click at [185, 249] on textarea "* Note" at bounding box center [268, 242] width 277 height 25
paste textarea "These eighths are some of the many new and exotic strains we have been working …"
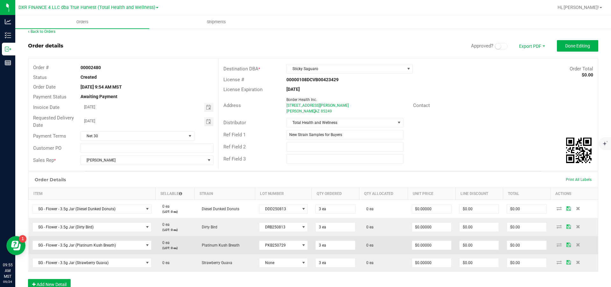
scroll to position [0, 0]
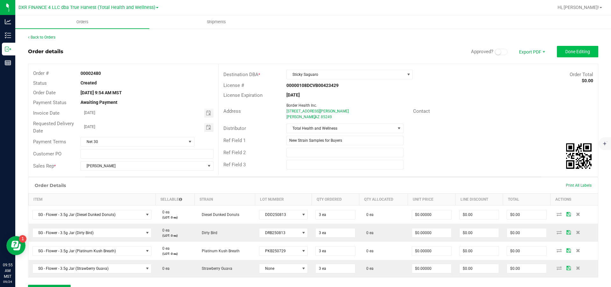
type textarea "These eighths are some of the many new and exotic strains we have been working …"
click at [568, 51] on span "Done Editing" at bounding box center [577, 51] width 25 height 5
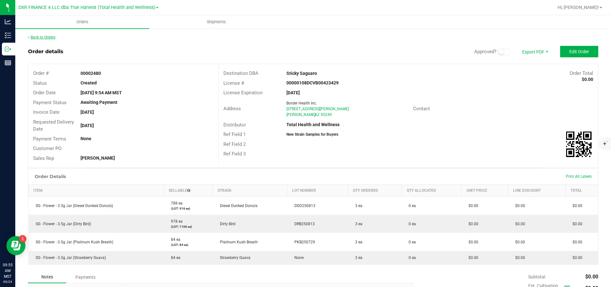
click at [50, 37] on link "Back to Orders" at bounding box center [41, 37] width 27 height 4
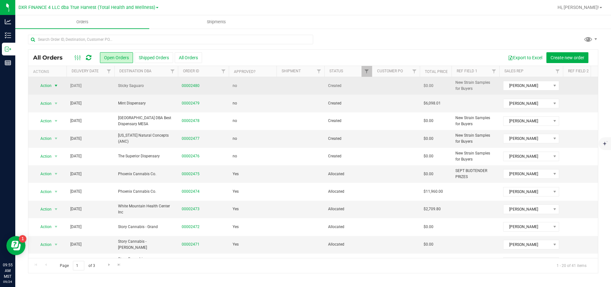
click at [57, 87] on span "select" at bounding box center [55, 85] width 5 height 5
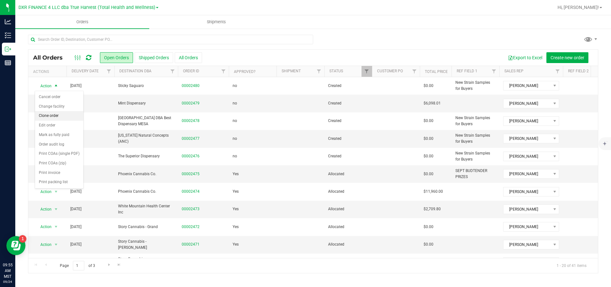
click at [60, 117] on li "Clone order" at bounding box center [59, 116] width 48 height 10
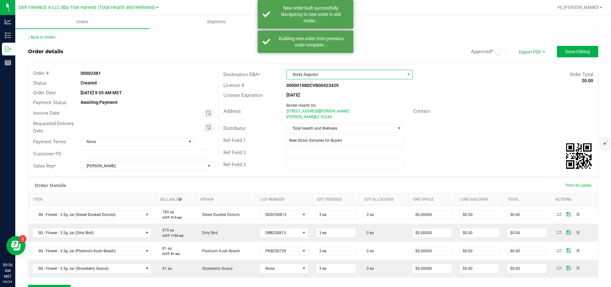
click at [357, 74] on span "Sticky Saguaro" at bounding box center [346, 74] width 118 height 9
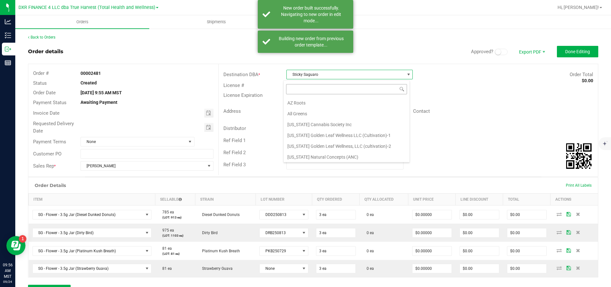
scroll to position [10, 124]
type input "har"
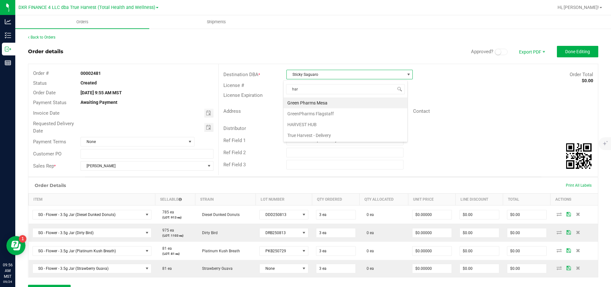
drag, startPoint x: 317, startPoint y: 124, endPoint x: 319, endPoint y: 128, distance: 3.4
click at [318, 126] on li "HARVEST HUB" at bounding box center [345, 124] width 124 height 11
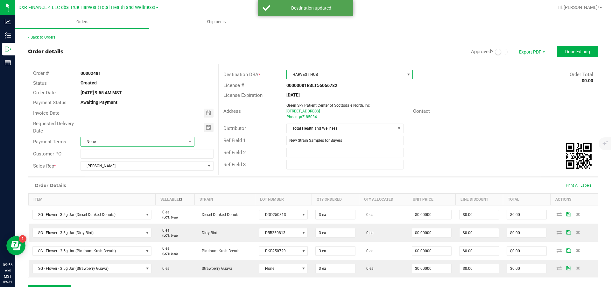
click at [156, 143] on span "None" at bounding box center [133, 141] width 105 height 9
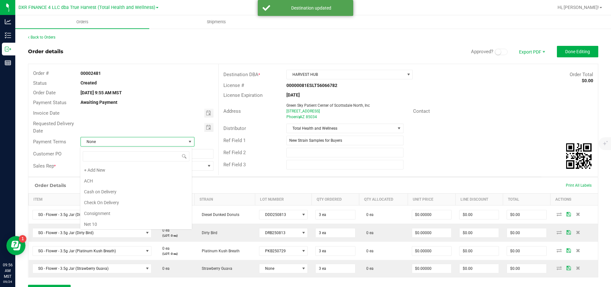
scroll to position [10, 112]
click at [147, 171] on li "Net 30" at bounding box center [136, 168] width 112 height 11
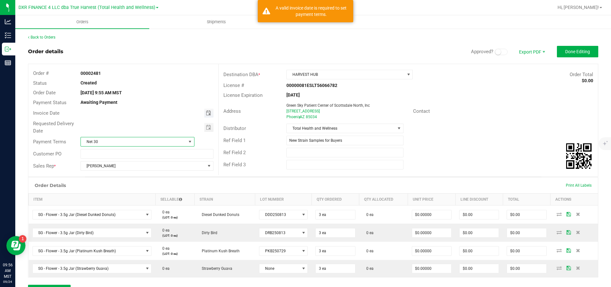
click at [206, 114] on span "Toggle calendar" at bounding box center [208, 112] width 5 height 5
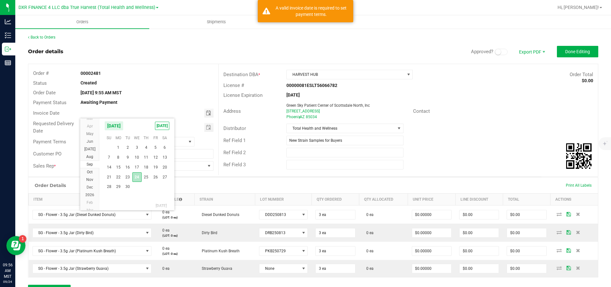
click at [139, 176] on span "24" at bounding box center [136, 177] width 9 height 10
type input "[DATE]"
click at [206, 129] on span "Toggle calendar" at bounding box center [208, 127] width 5 height 5
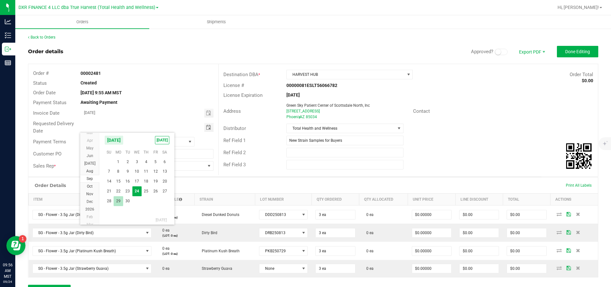
click at [119, 204] on span "29" at bounding box center [118, 201] width 9 height 10
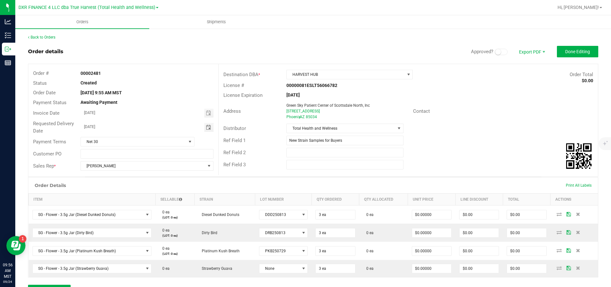
drag, startPoint x: 134, startPoint y: 129, endPoint x: 60, endPoint y: 131, distance: 73.8
click at [60, 131] on div "Requested Delivery Date [DATE]" at bounding box center [123, 127] width 190 height 17
click at [495, 21] on ul "Orders Shipments" at bounding box center [320, 22] width 611 height 14
drag, startPoint x: 140, startPoint y: 129, endPoint x: 68, endPoint y: 135, distance: 72.5
click at [68, 135] on div "Requested Delivery Date [DATE]" at bounding box center [123, 127] width 190 height 17
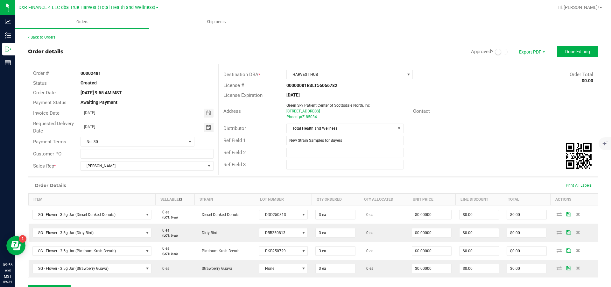
type input "[DATE]"
click at [403, 30] on div "Back to Orders Order details Approved? Export PDF Done Editing Order # 00002481…" at bounding box center [312, 217] width 595 height 378
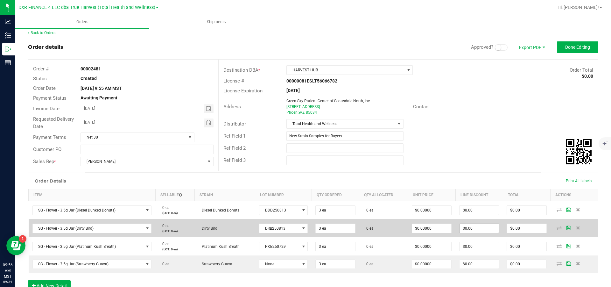
scroll to position [0, 0]
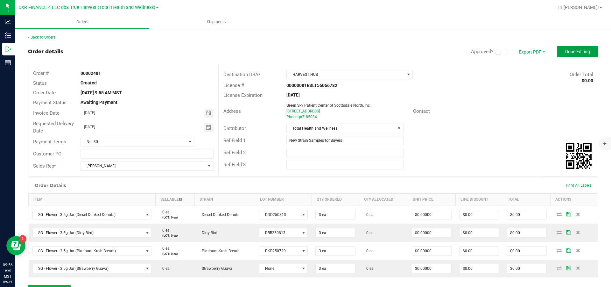
click at [573, 52] on span "Done Editing" at bounding box center [577, 51] width 25 height 5
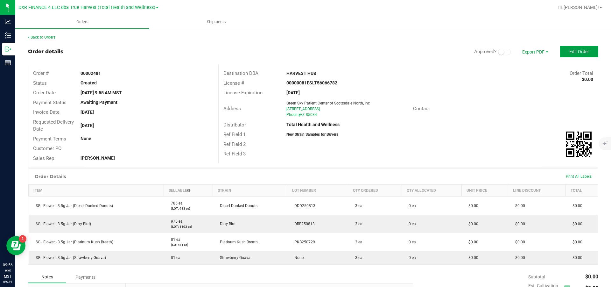
click at [560, 52] on button "Edit Order" at bounding box center [579, 51] width 38 height 11
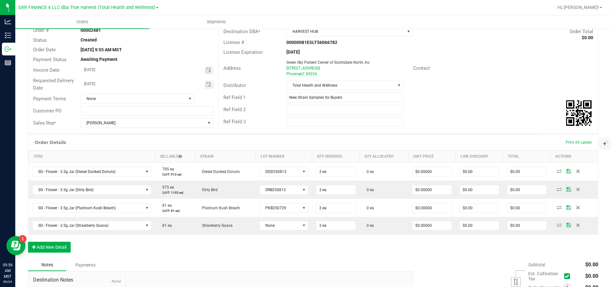
scroll to position [130, 0]
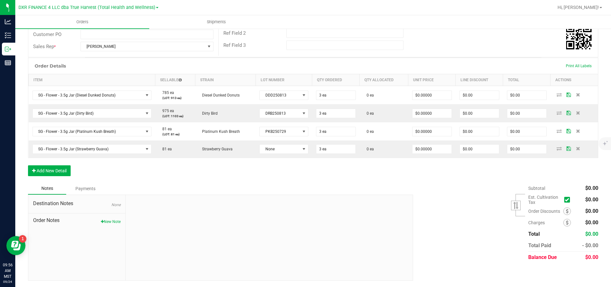
click at [107, 222] on button "New Note" at bounding box center [111, 221] width 20 height 6
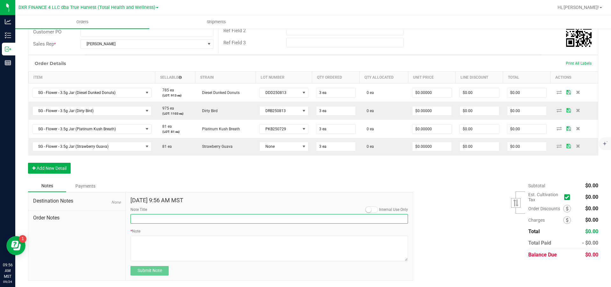
click at [151, 222] on input "Note Title" at bounding box center [268, 219] width 277 height 10
type input "Free Goods"
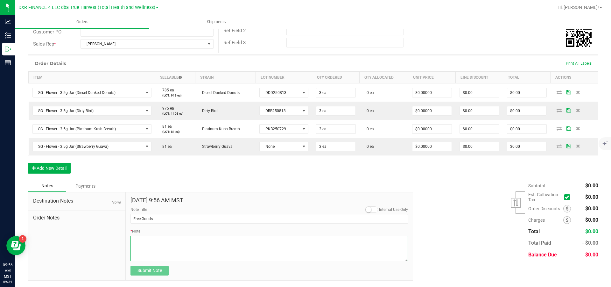
click at [142, 246] on textarea "* Note" at bounding box center [268, 247] width 277 height 25
paste textarea "These eighths are some of the many new and exotic strains we have been working …"
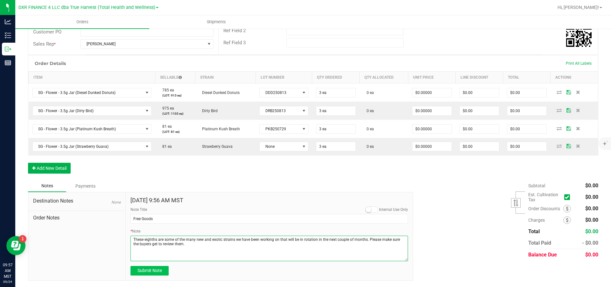
type textarea "These eighths are some of the many new and exotic strains we have been working …"
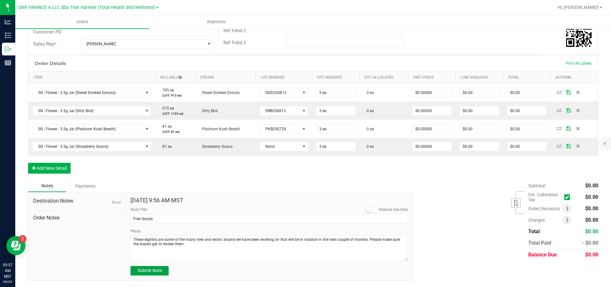
click at [149, 273] on span "Submit Note" at bounding box center [149, 269] width 24 height 5
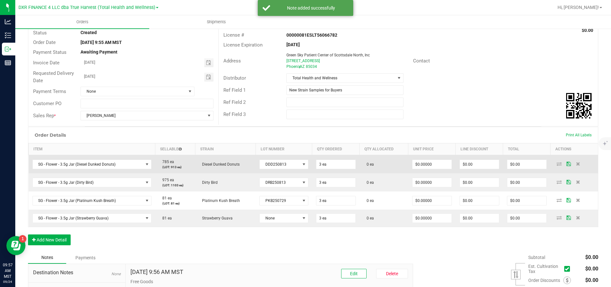
scroll to position [0, 0]
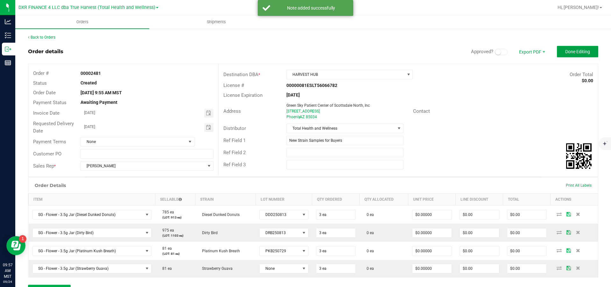
click at [573, 49] on button "Done Editing" at bounding box center [577, 51] width 41 height 11
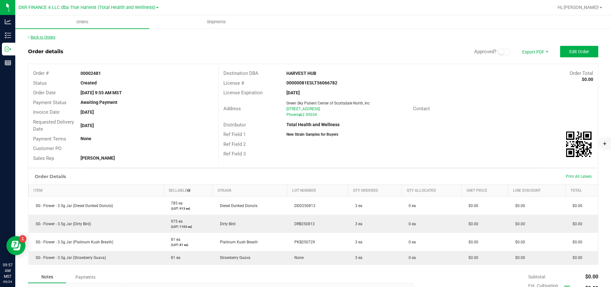
click at [55, 38] on link "Back to Orders" at bounding box center [41, 37] width 27 height 4
